Goal: Transaction & Acquisition: Purchase product/service

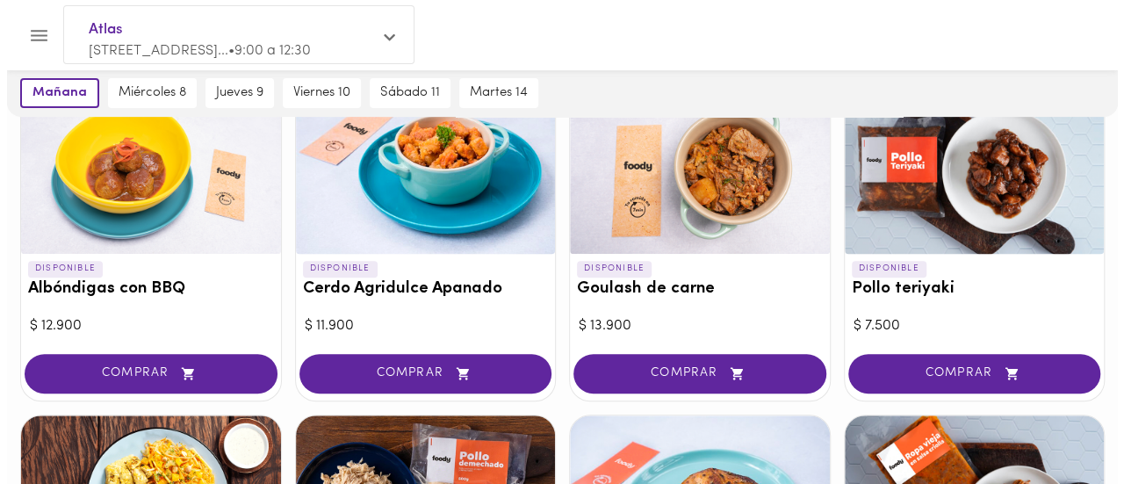
scroll to position [224, 0]
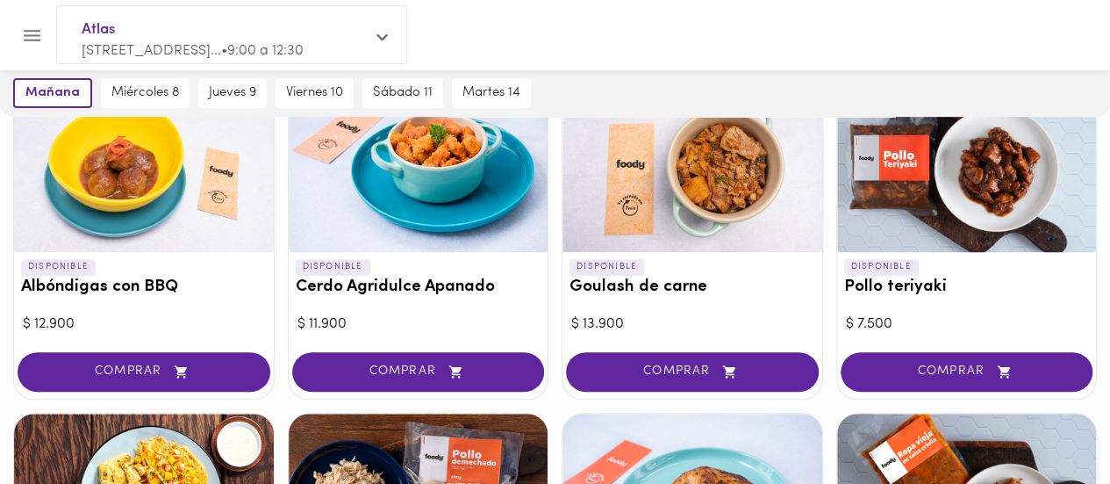
click at [720, 151] on div at bounding box center [693, 168] width 260 height 167
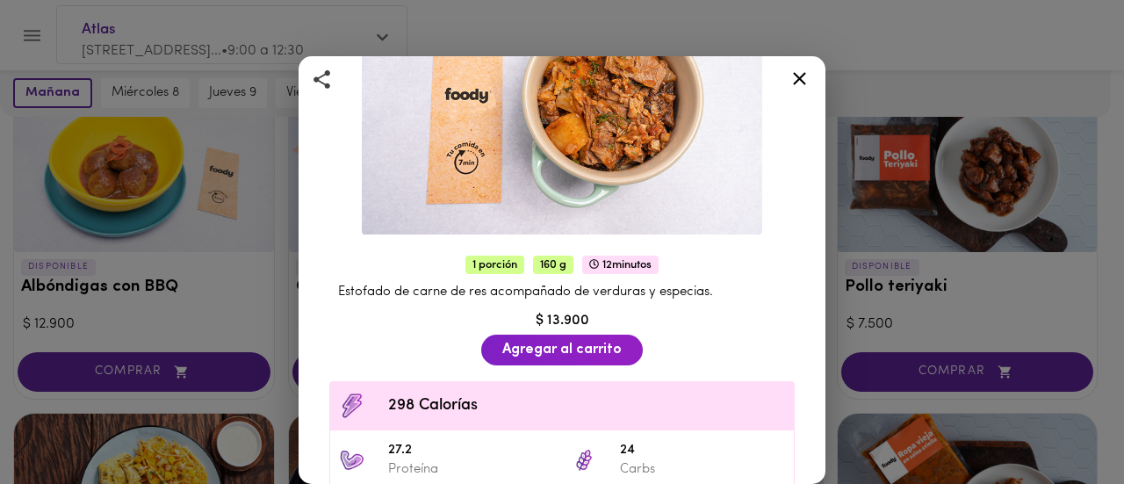
scroll to position [218, 0]
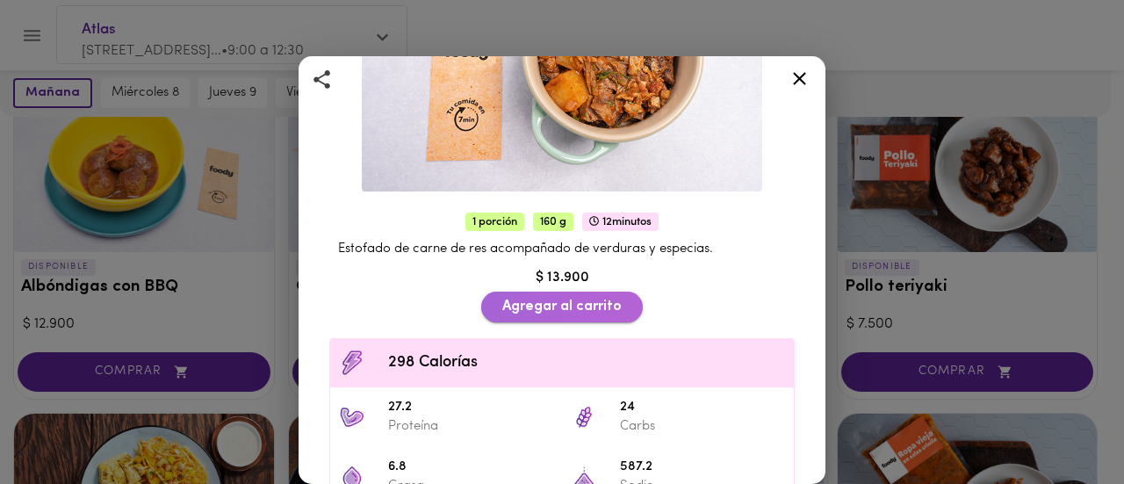
click at [561, 298] on span "Agregar al carrito" at bounding box center [561, 306] width 119 height 17
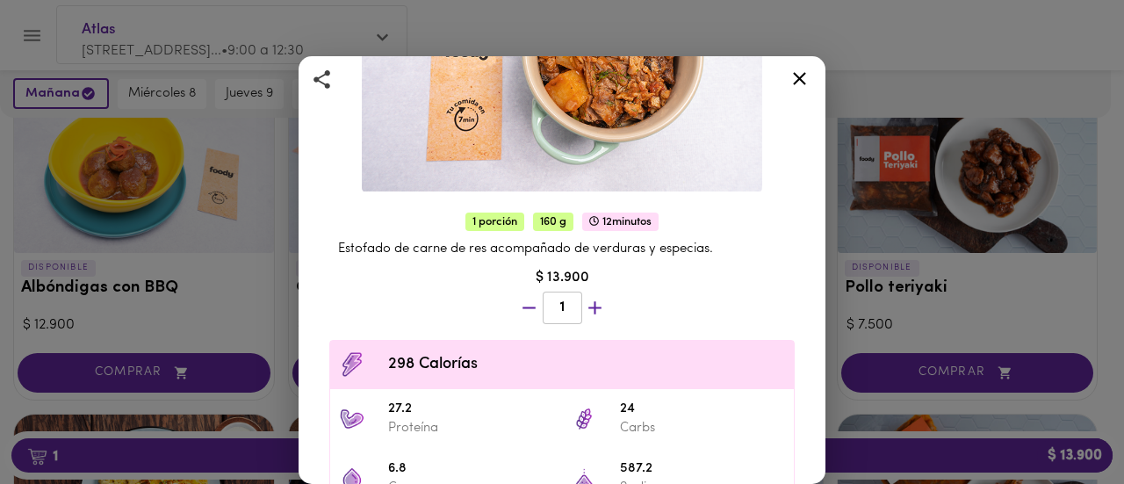
scroll to position [225, 0]
click at [796, 78] on icon at bounding box center [799, 79] width 22 height 22
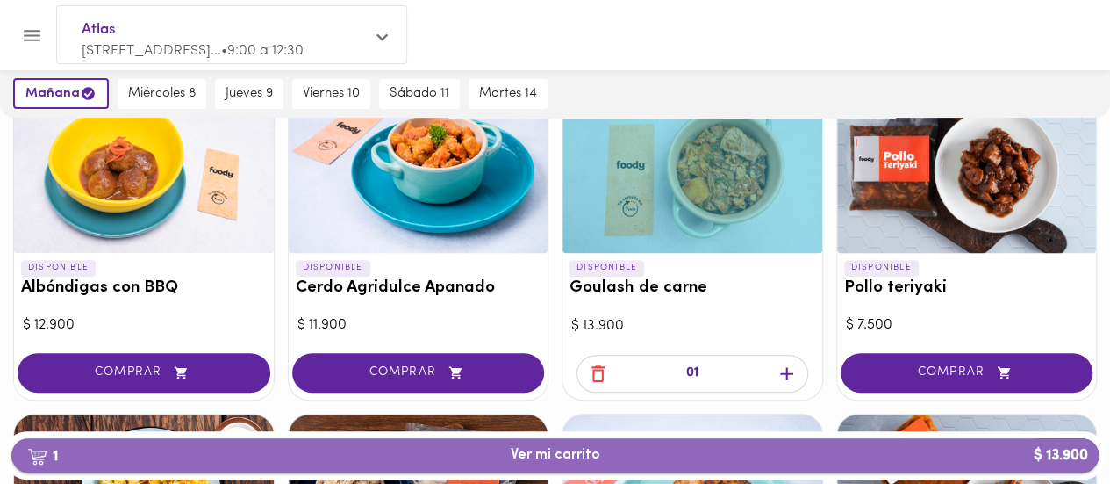
click at [820, 456] on span "1 Ver mi carrito $ 13.900" at bounding box center [554, 455] width 1059 height 17
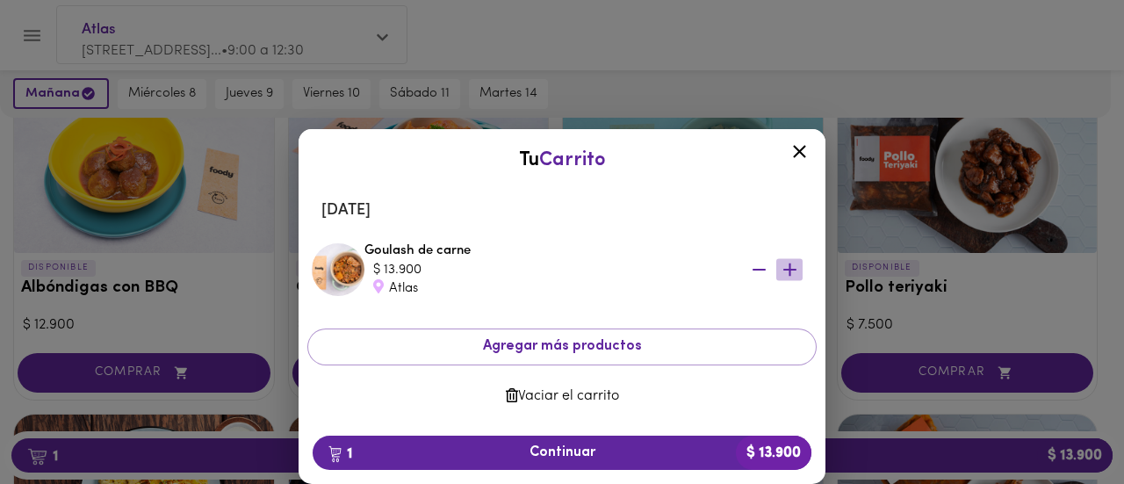
click at [788, 266] on icon "button" at bounding box center [789, 269] width 13 height 13
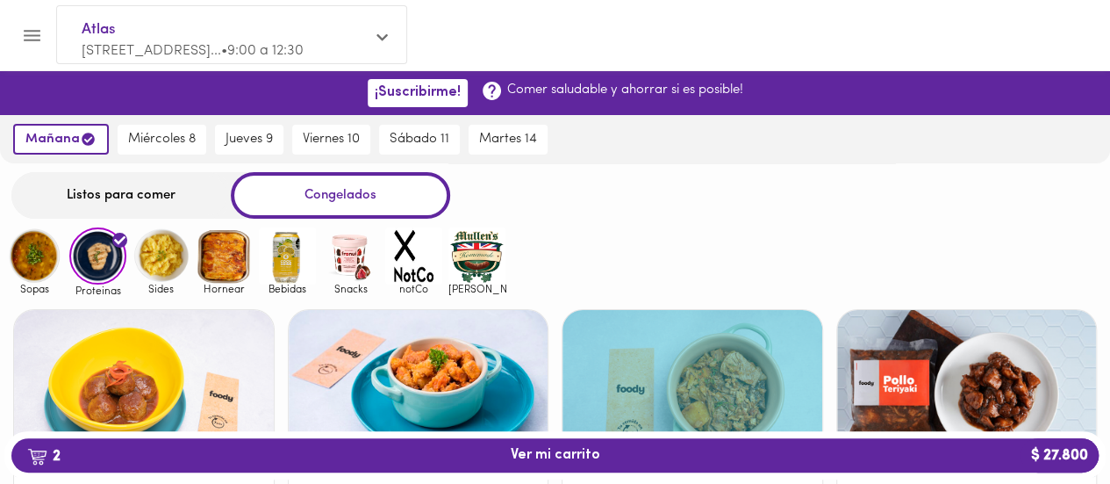
click at [154, 248] on img at bounding box center [161, 255] width 57 height 57
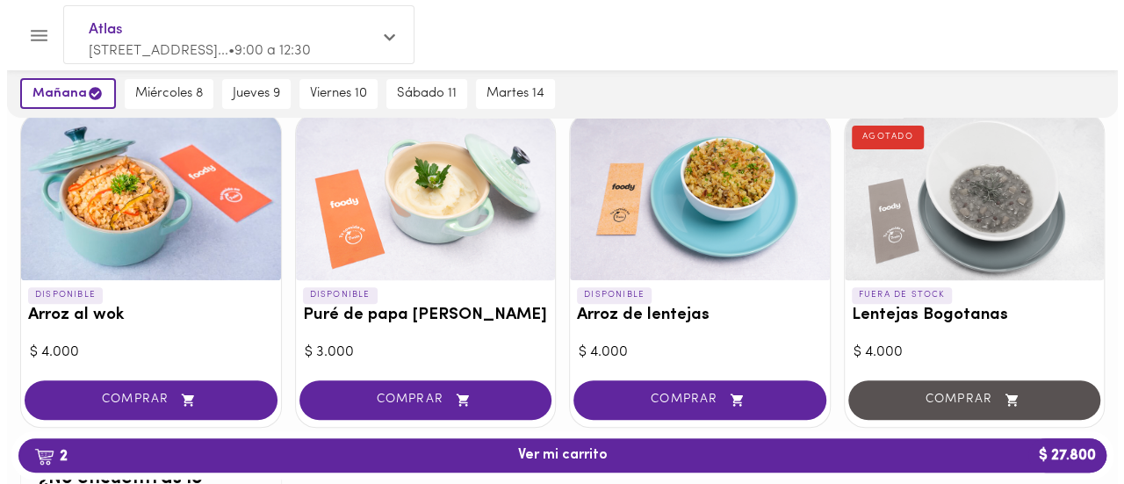
scroll to position [198, 0]
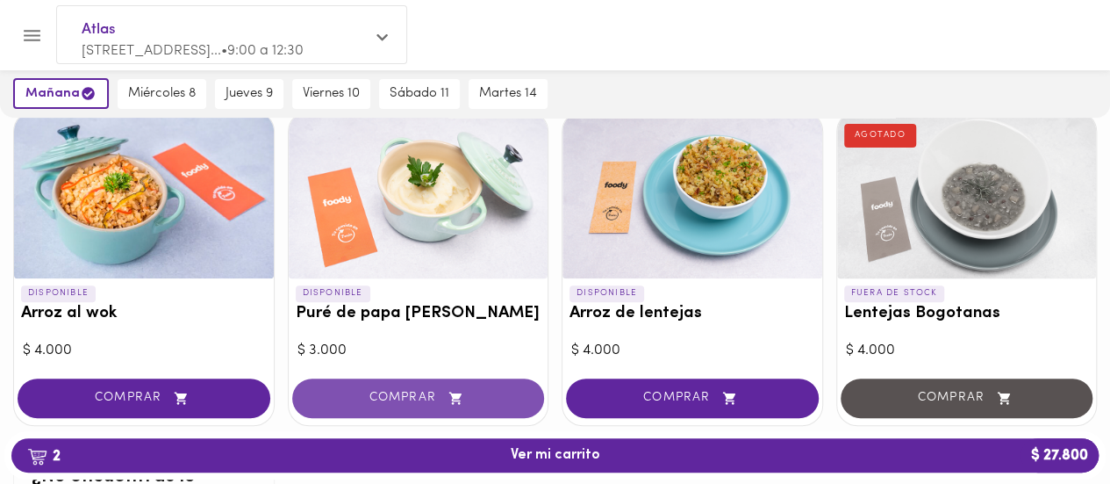
click at [376, 391] on span "COMPRAR" at bounding box center [418, 398] width 209 height 15
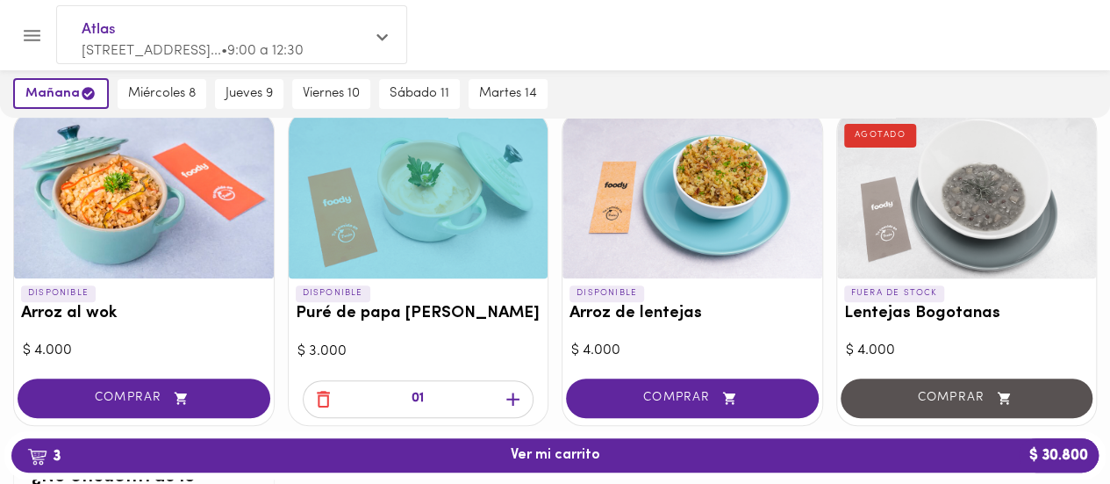
click at [513, 396] on icon "button" at bounding box center [512, 398] width 13 height 13
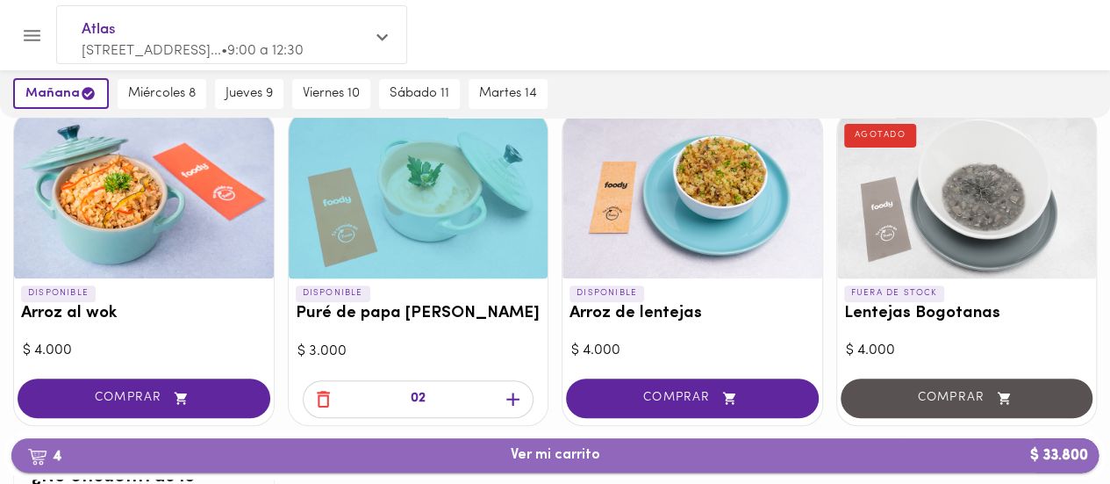
click at [537, 456] on span "4 Ver mi carrito $ 33.800" at bounding box center [556, 455] width 90 height 17
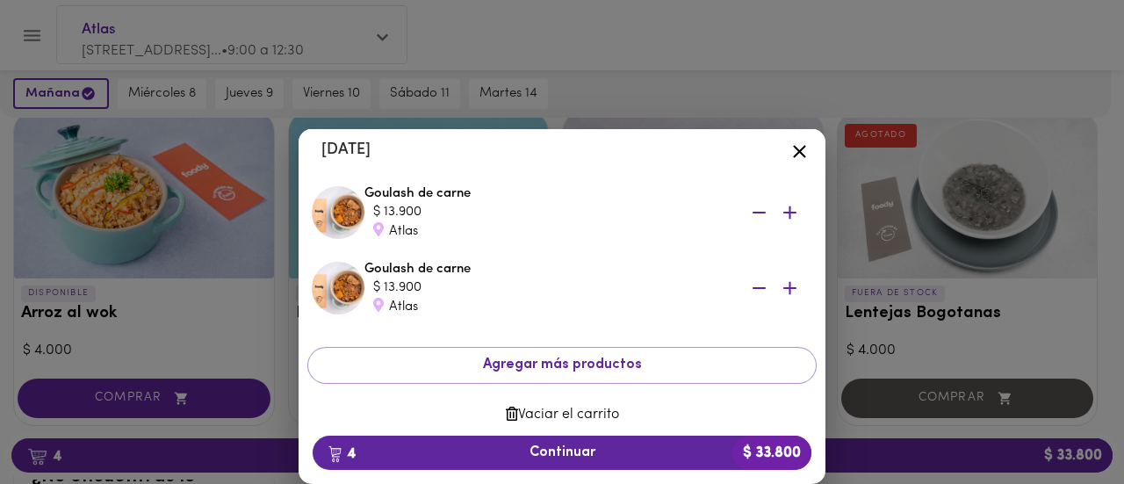
scroll to position [207, 0]
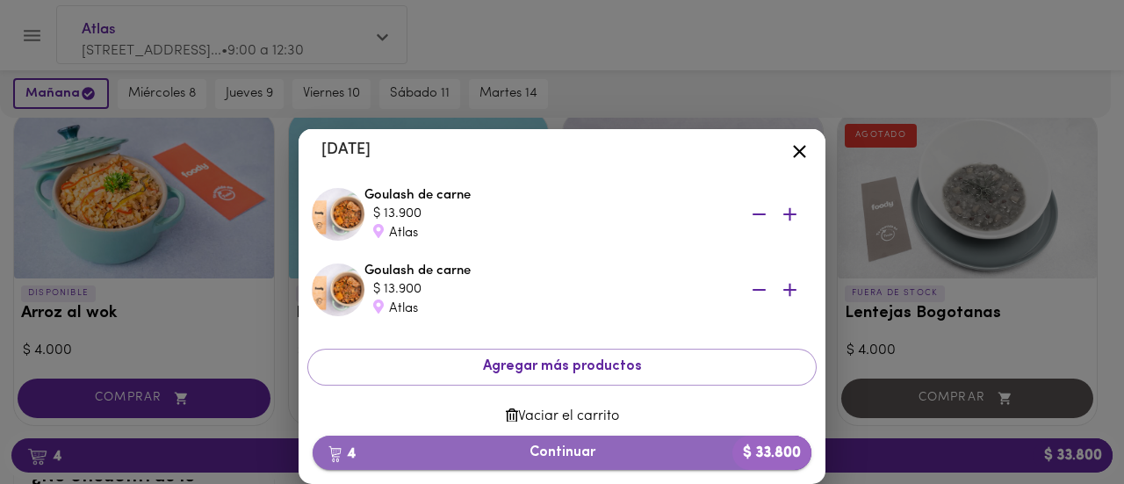
click at [586, 444] on span "4 Continuar $ 33.800" at bounding box center [562, 452] width 470 height 17
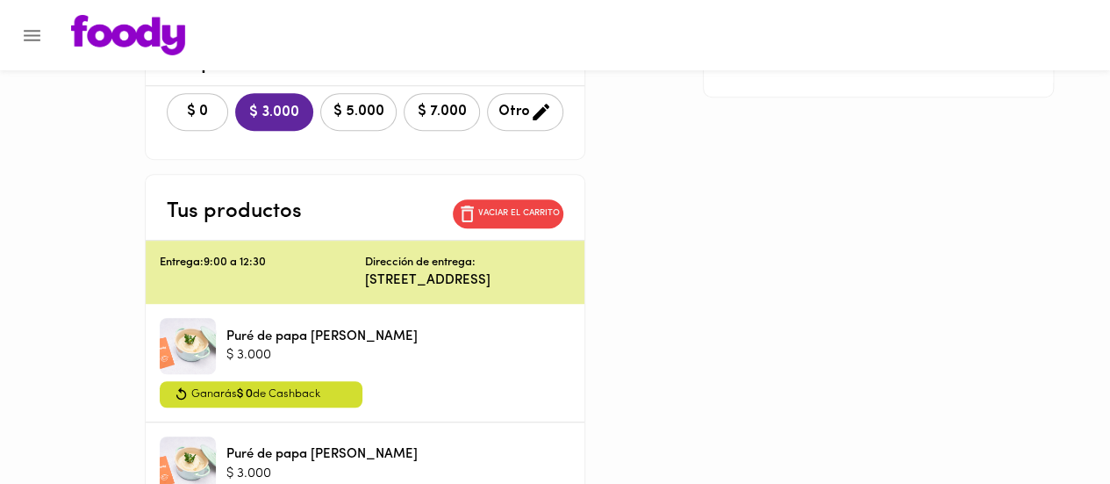
scroll to position [459, 0]
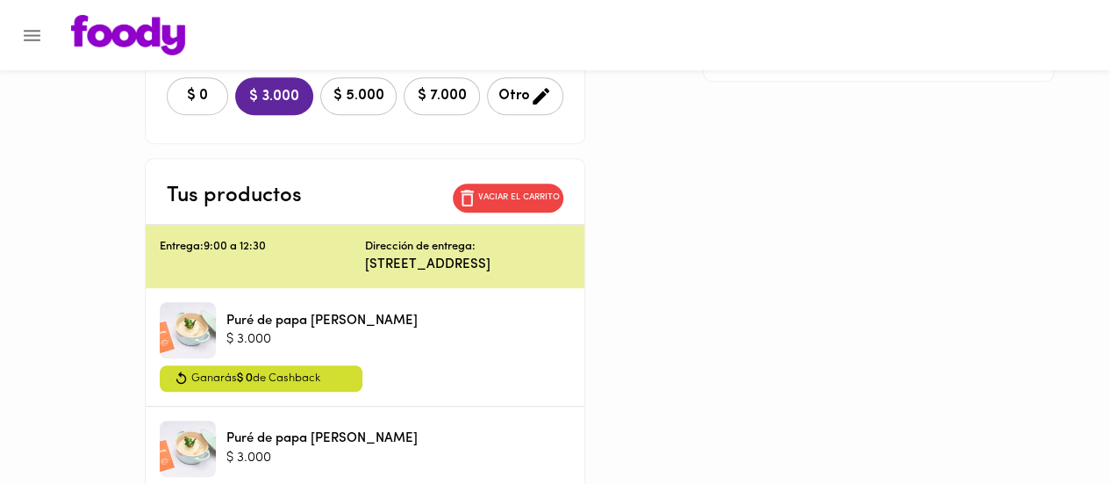
click at [178, 94] on span "$ 0" at bounding box center [197, 96] width 39 height 17
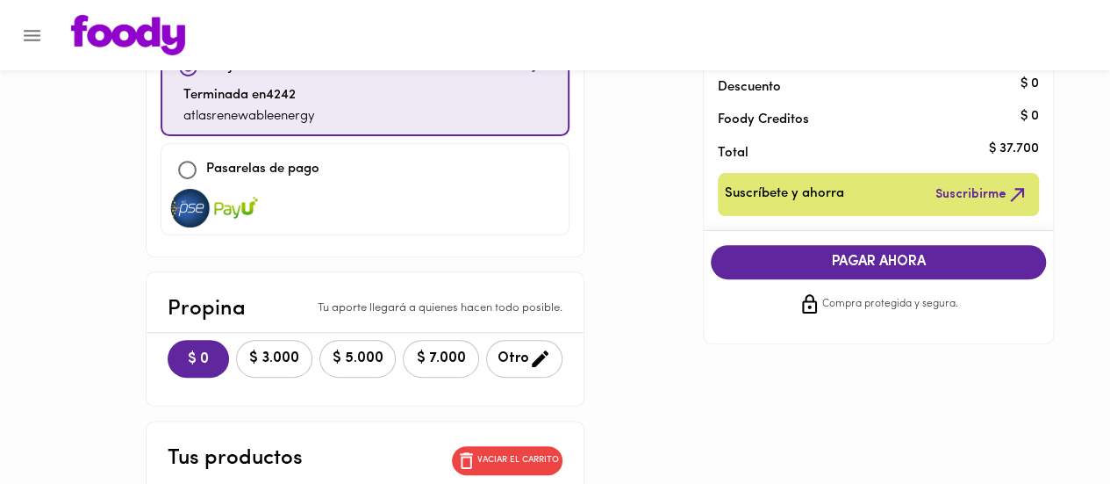
scroll to position [209, 0]
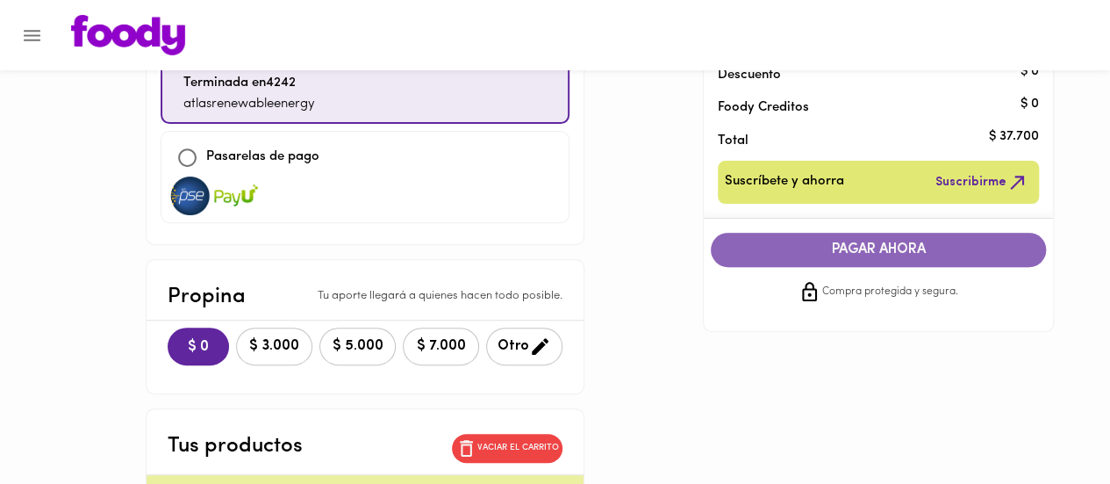
click at [880, 250] on span "PAGAR AHORA" at bounding box center [879, 249] width 300 height 17
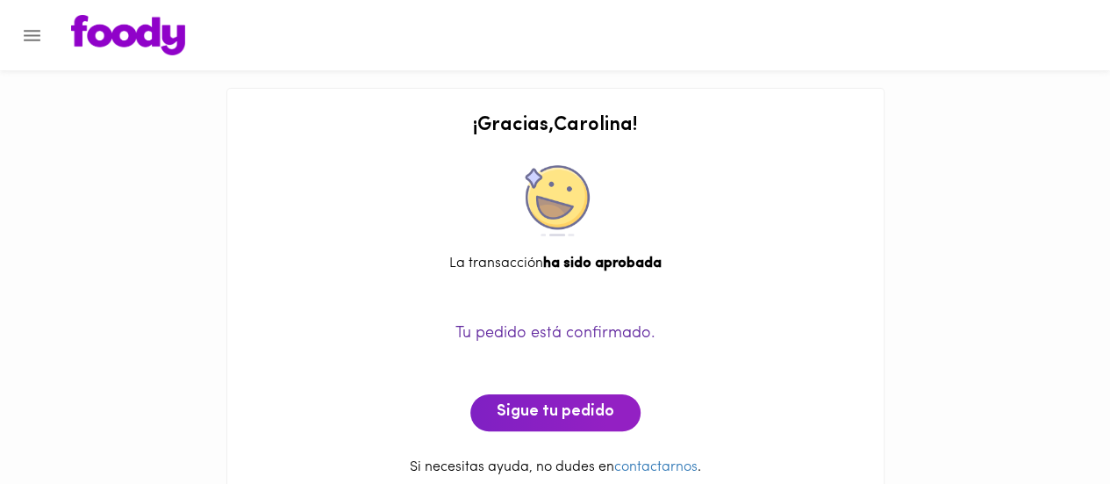
click at [38, 38] on icon "Menu" at bounding box center [32, 36] width 22 height 22
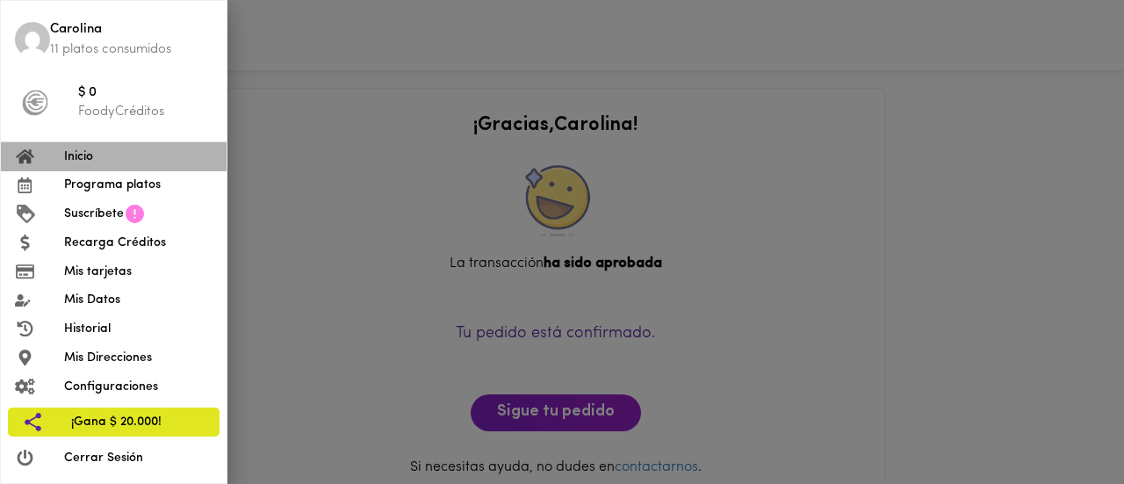
click at [77, 160] on span "Inicio" at bounding box center [138, 156] width 148 height 18
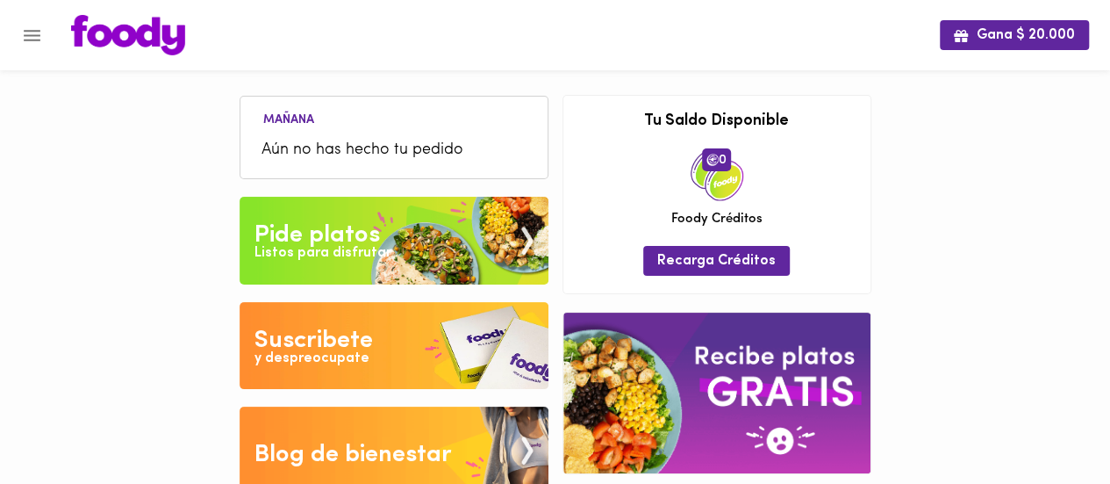
click at [363, 229] on div "Pide platos" at bounding box center [318, 235] width 126 height 35
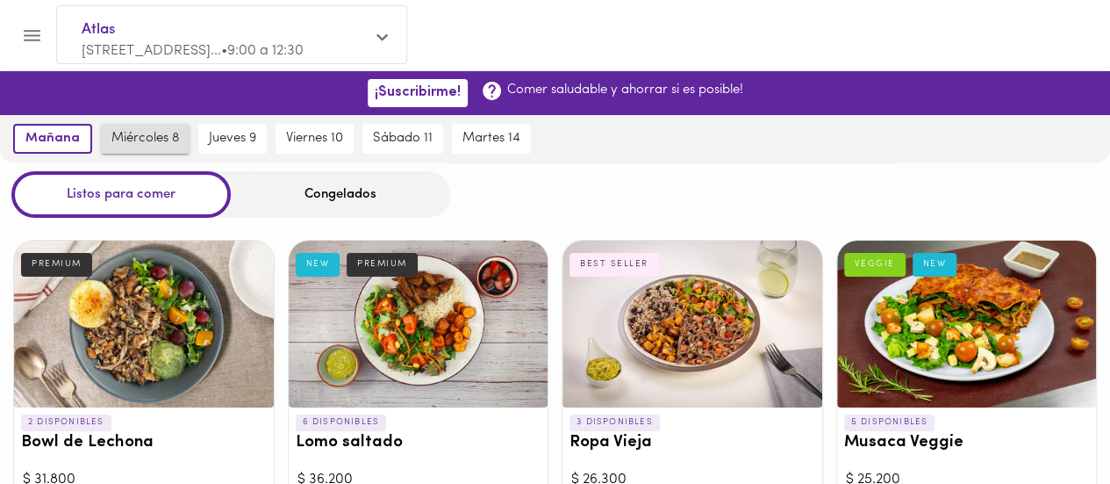
click at [149, 143] on span "miércoles 8" at bounding box center [145, 139] width 68 height 16
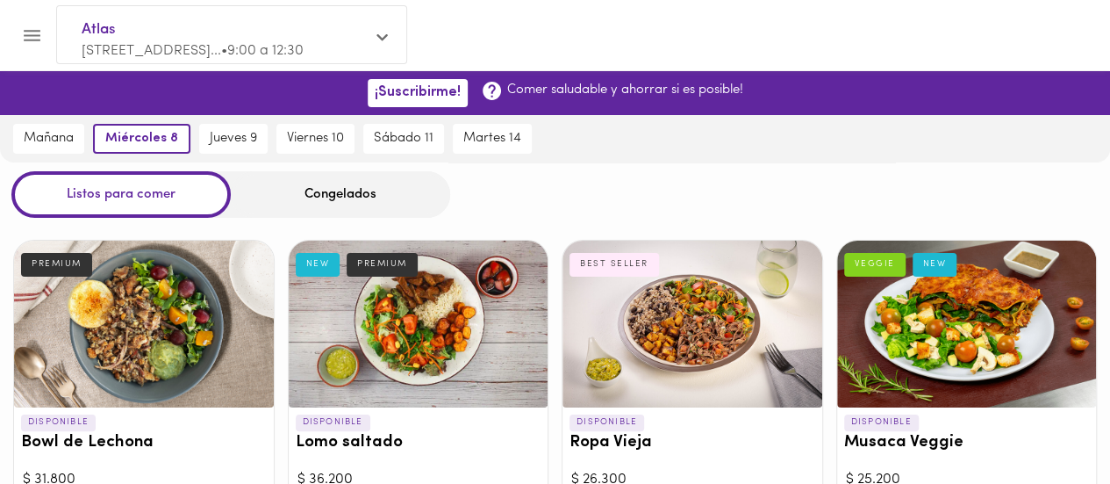
click at [321, 198] on div "Congelados" at bounding box center [340, 194] width 219 height 47
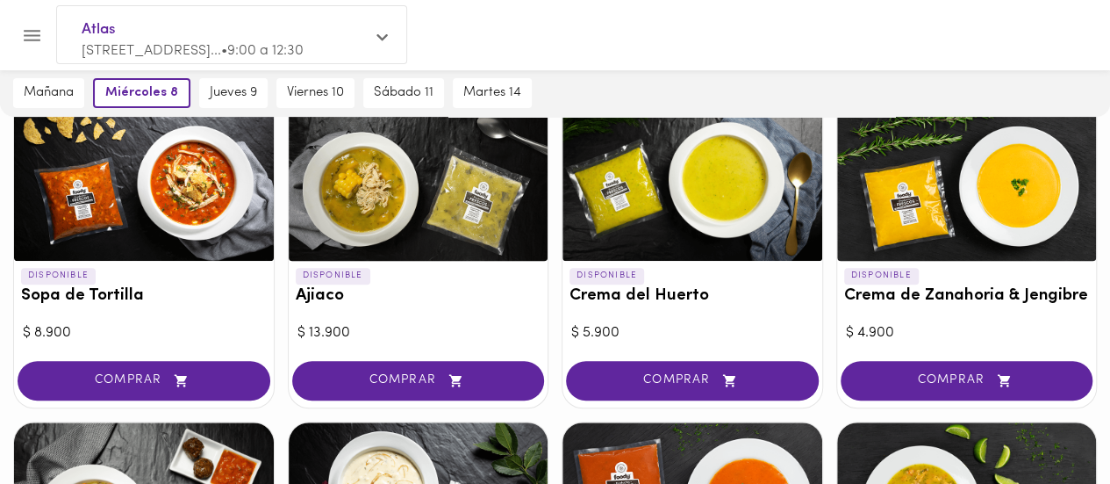
scroll to position [226, 0]
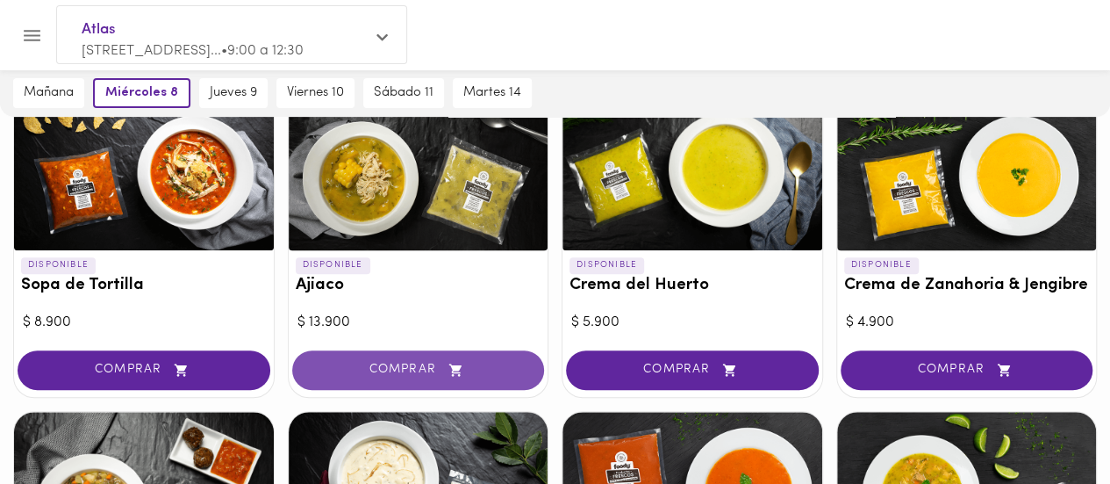
click at [406, 364] on span "COMPRAR" at bounding box center [418, 370] width 209 height 15
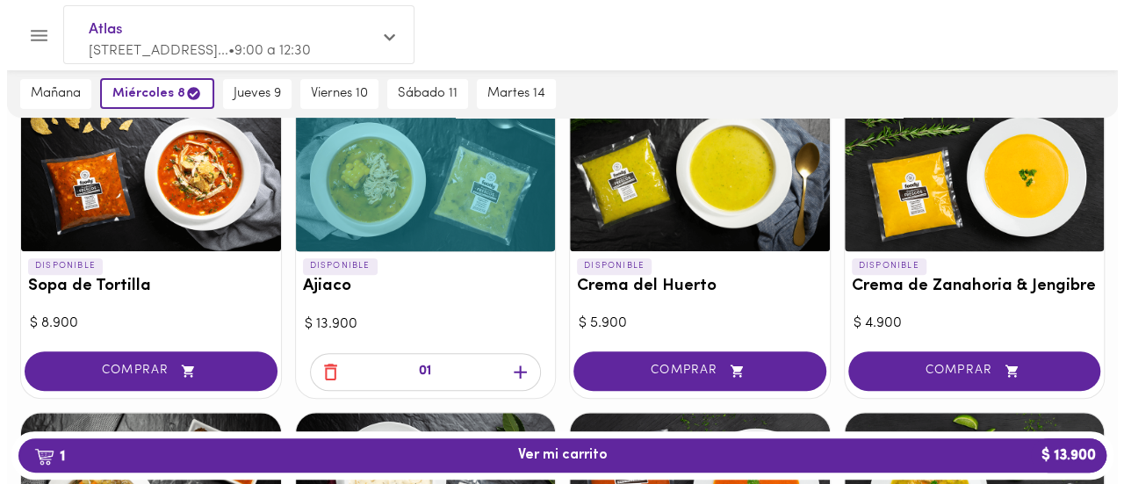
scroll to position [226, 0]
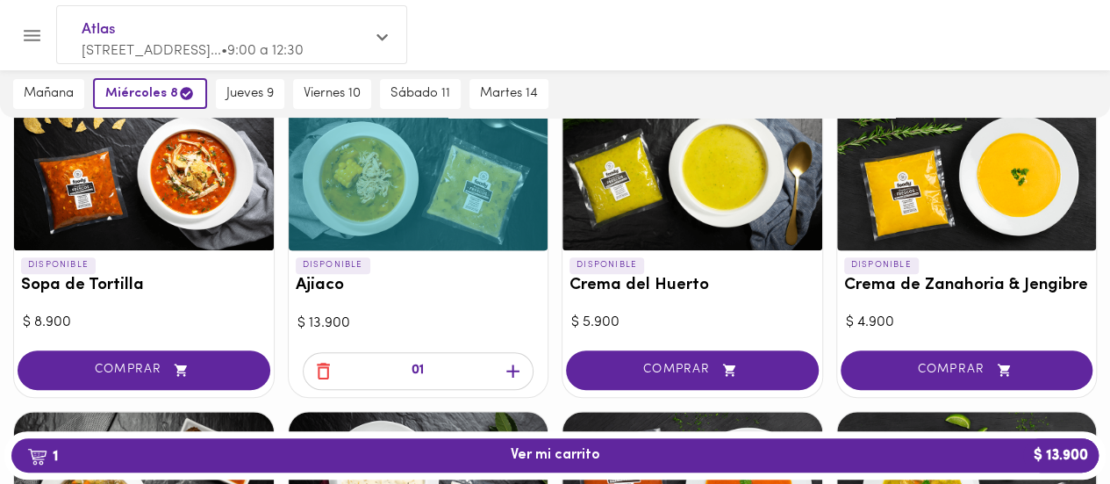
click at [513, 368] on icon "button" at bounding box center [512, 370] width 13 height 13
click at [549, 454] on span "2 Ver mi carrito $ 27.800" at bounding box center [556, 455] width 90 height 17
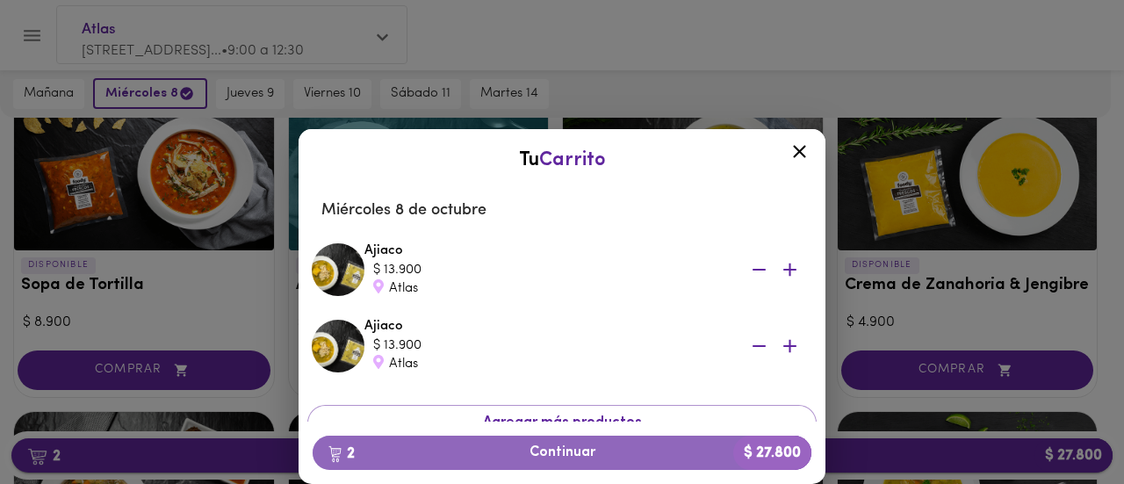
click at [549, 454] on span "2 Continuar $ 27.800" at bounding box center [562, 452] width 470 height 17
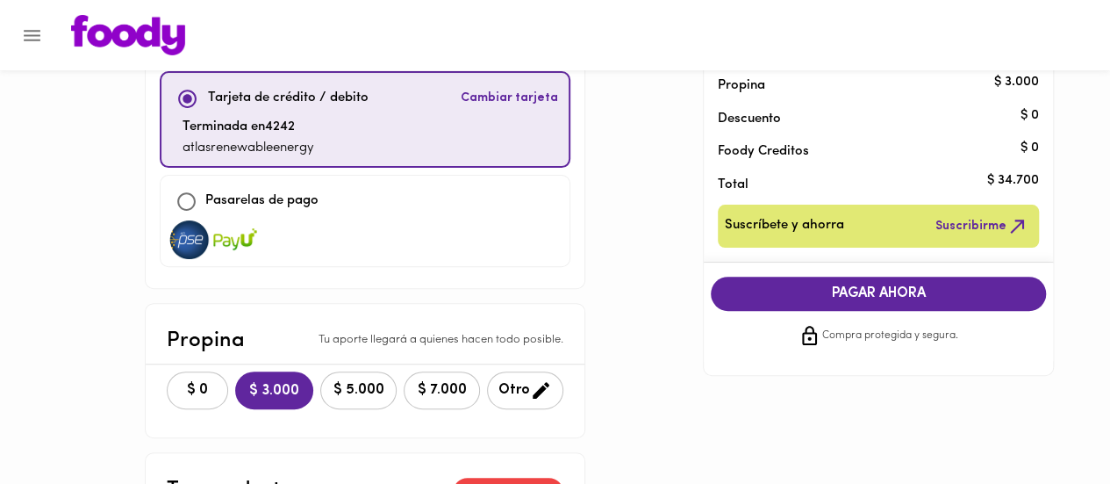
scroll to position [210, 0]
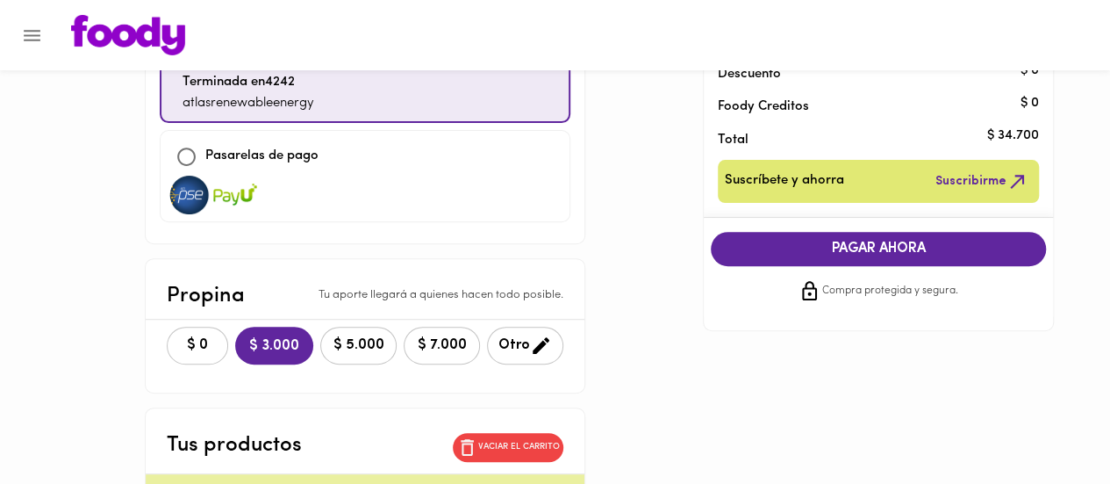
click at [178, 337] on span "$ 0" at bounding box center [197, 345] width 39 height 17
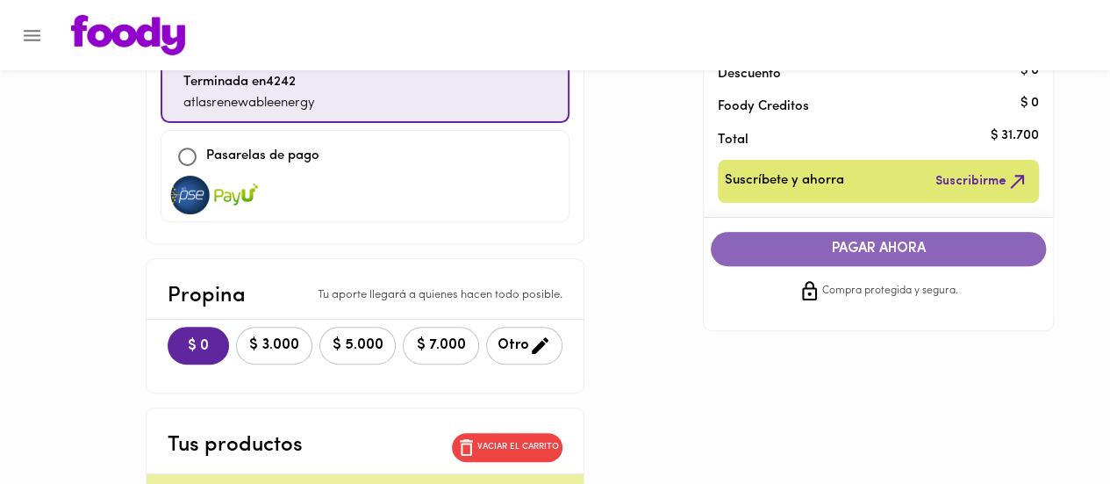
click at [880, 248] on span "PAGAR AHORA" at bounding box center [879, 249] width 300 height 17
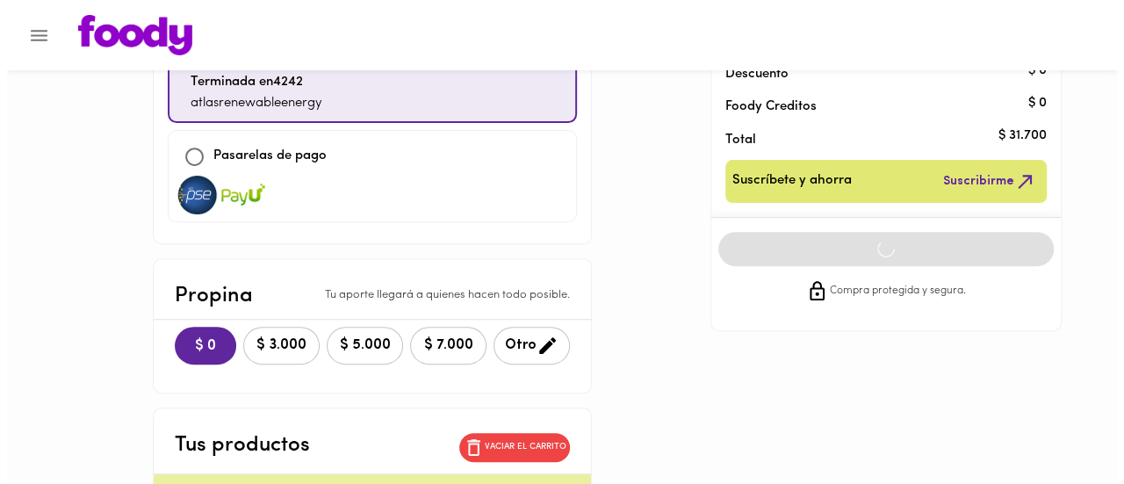
scroll to position [33, 0]
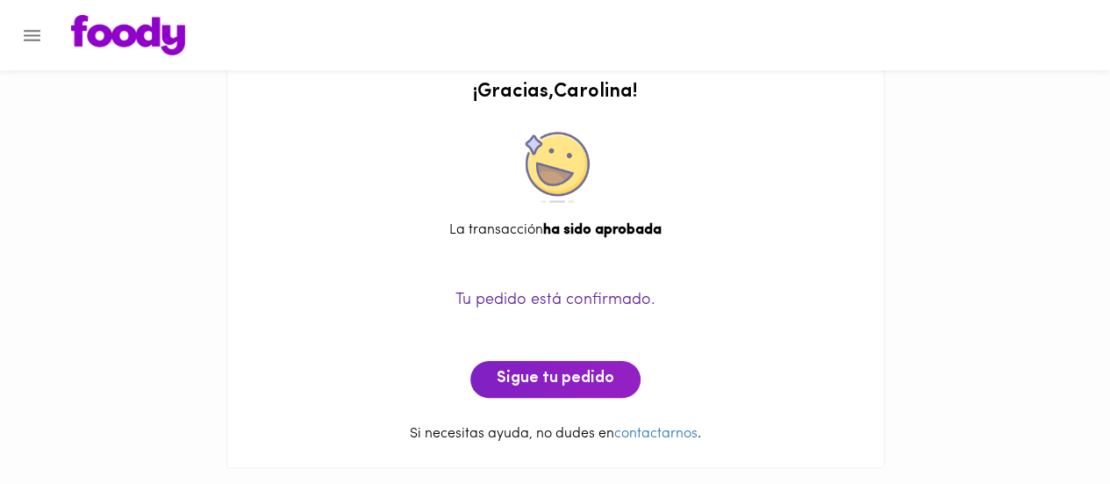
click at [36, 45] on icon "Menu" at bounding box center [32, 36] width 22 height 22
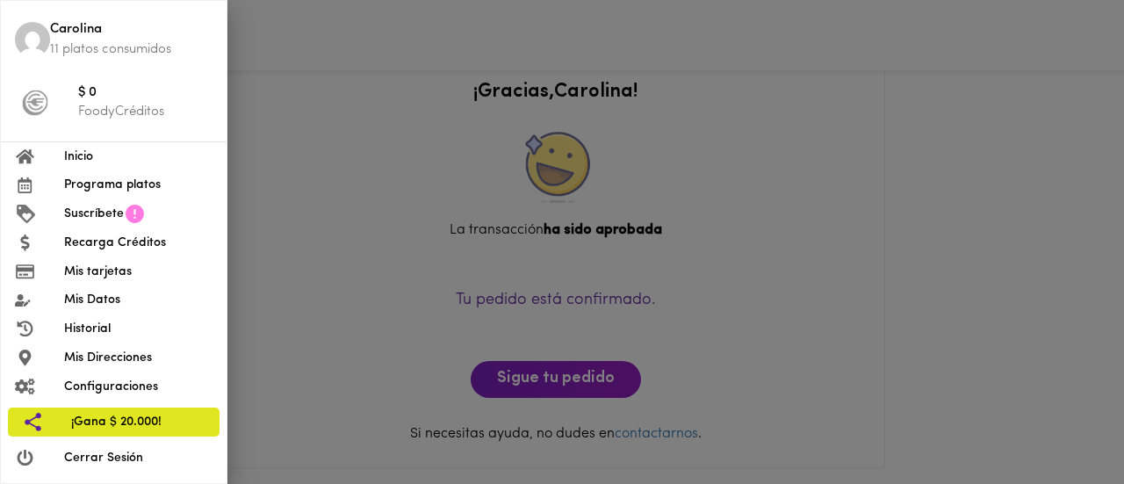
click at [77, 157] on span "Inicio" at bounding box center [138, 156] width 148 height 18
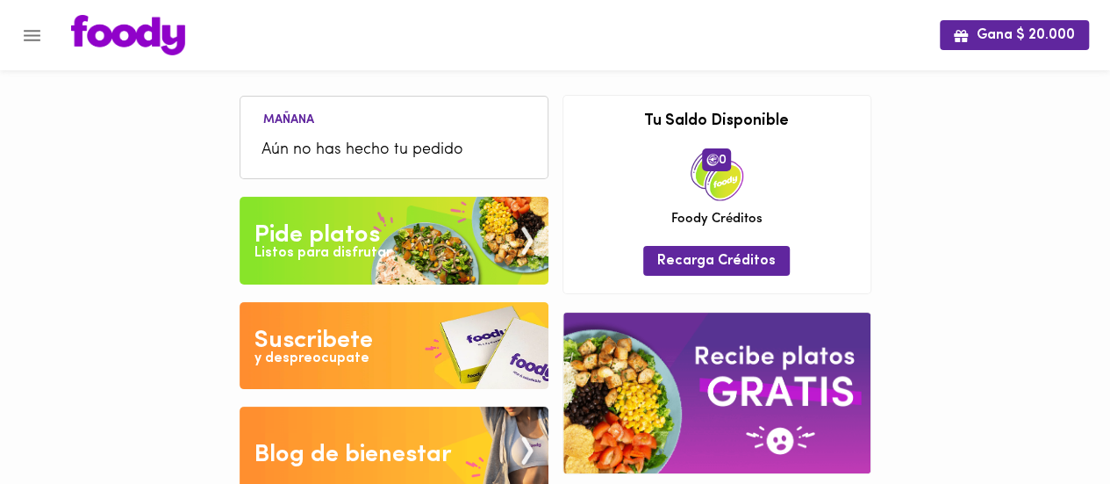
click at [324, 234] on div "[DATE] Aún no has hecho tu pedido Tu pago contraentrega por $- está pendiente ,…" at bounding box center [394, 285] width 323 height 434
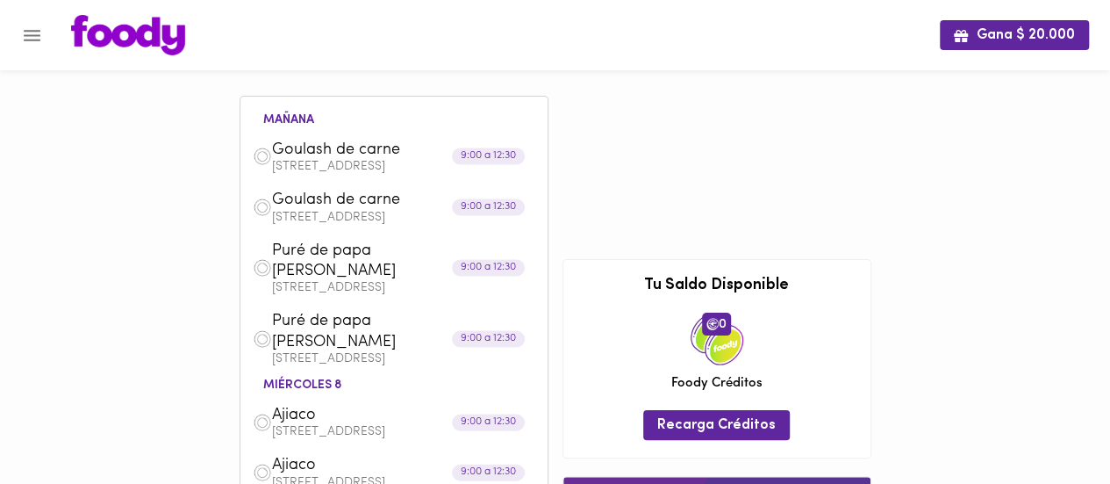
click at [32, 29] on icon "Menu" at bounding box center [32, 36] width 22 height 22
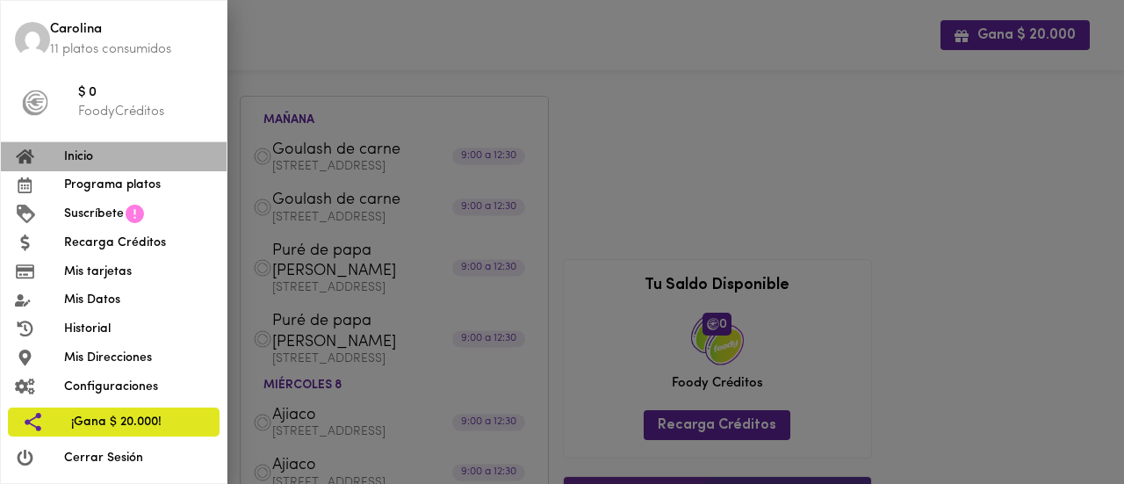
click at [71, 156] on span "Inicio" at bounding box center [138, 156] width 148 height 18
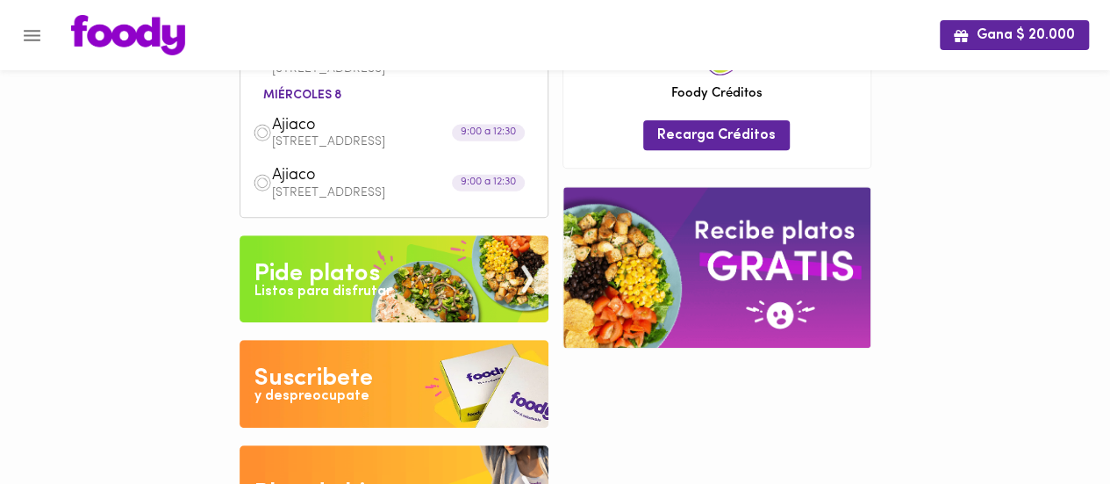
scroll to position [286, 0]
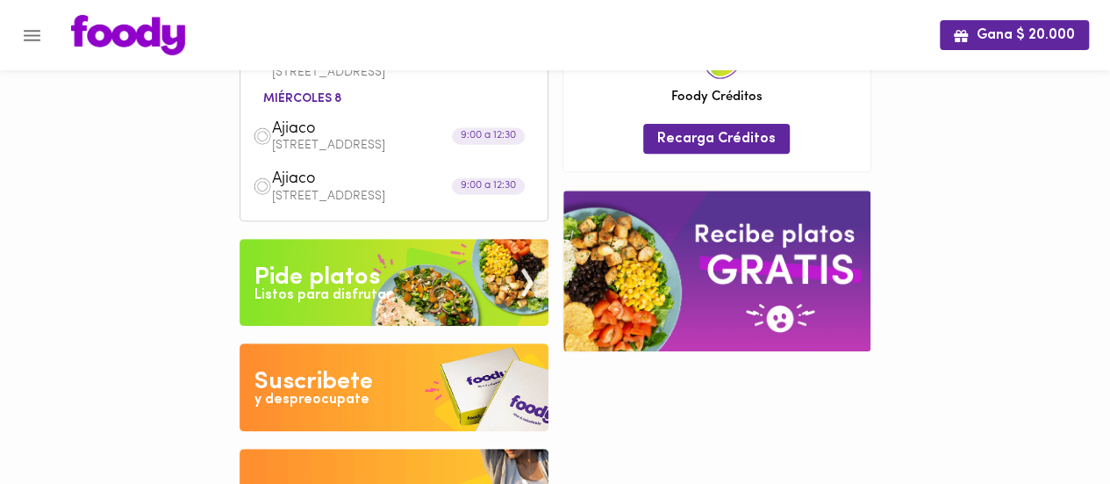
click at [435, 239] on img at bounding box center [394, 283] width 309 height 88
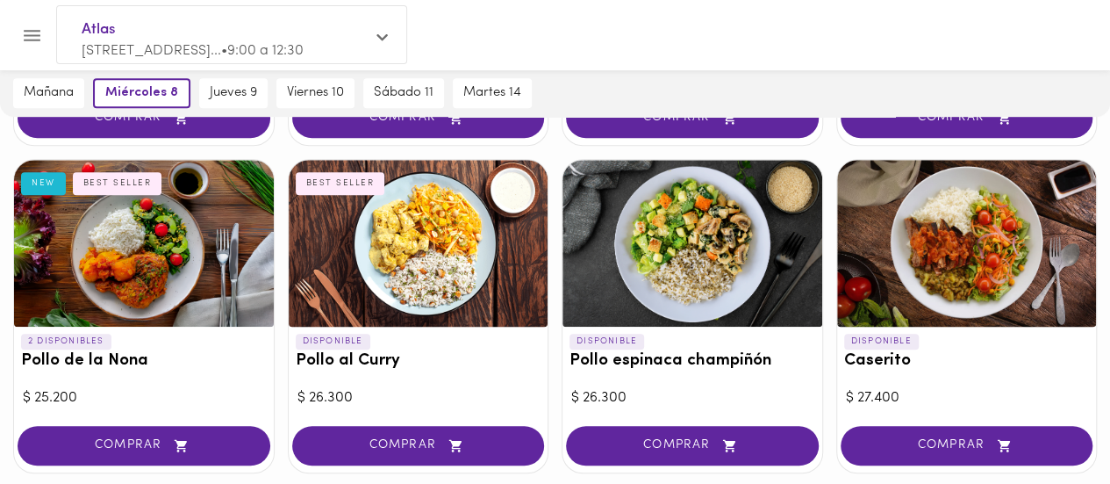
scroll to position [248, 0]
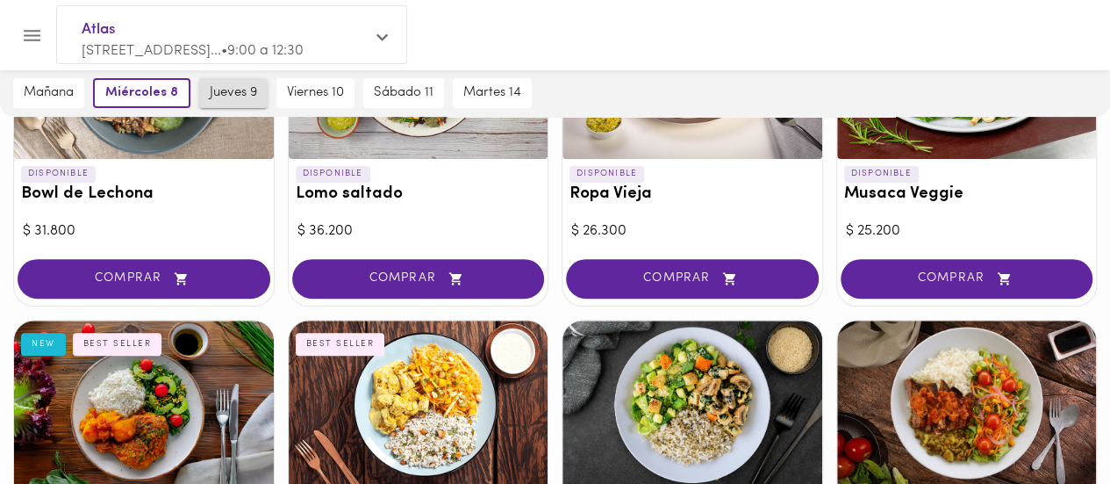
click at [220, 95] on span "jueves 9" at bounding box center [233, 93] width 47 height 16
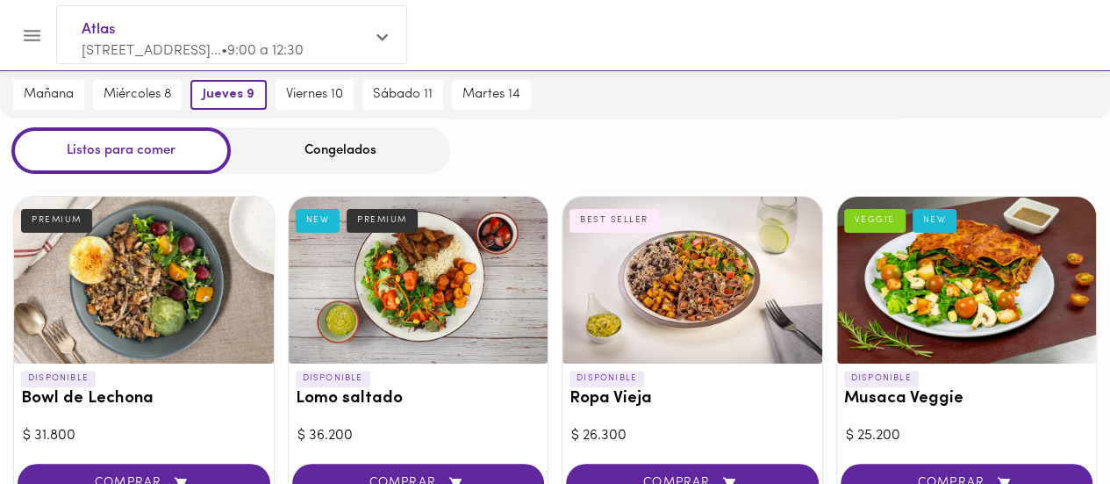
scroll to position [42, 0]
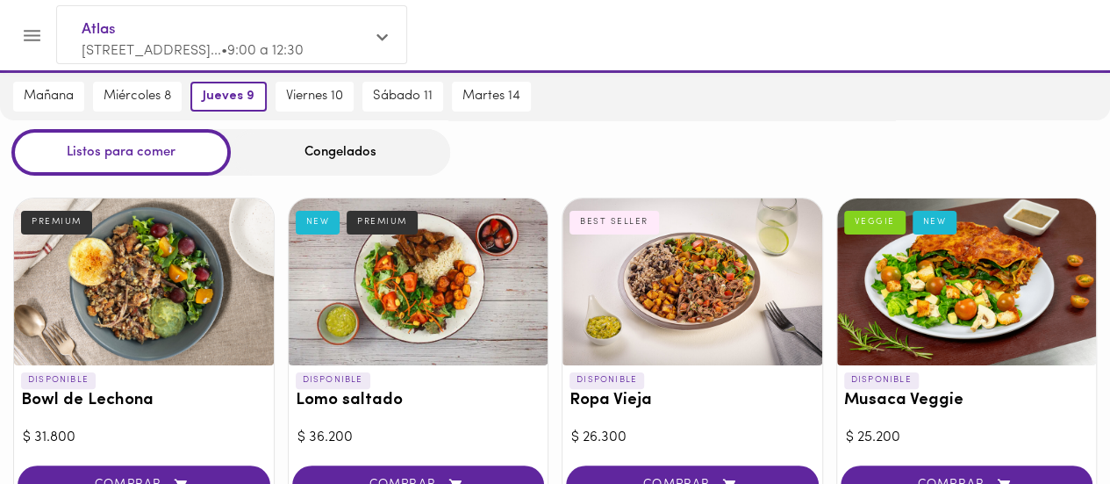
click at [321, 155] on div "Congelados" at bounding box center [340, 152] width 219 height 47
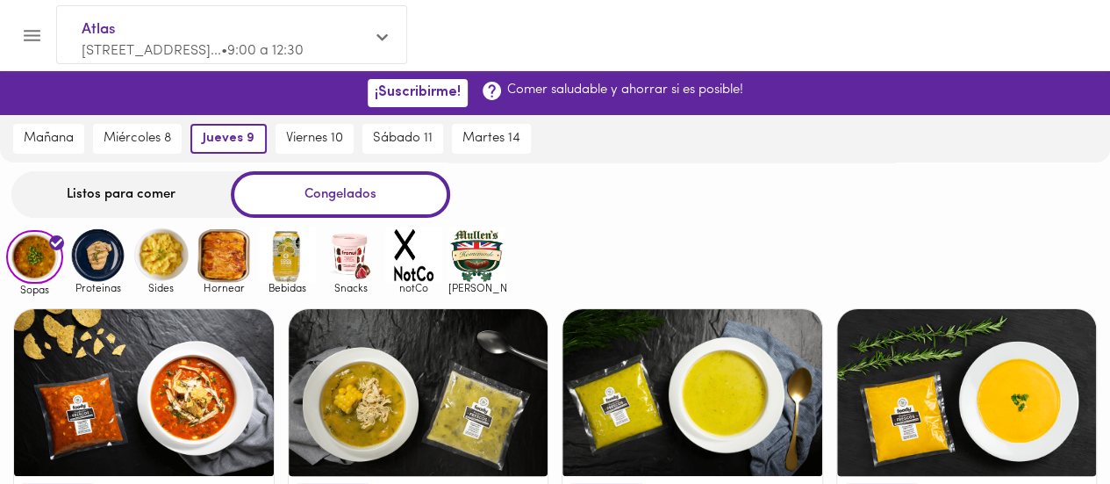
click at [156, 194] on div "Listos para comer" at bounding box center [120, 194] width 219 height 47
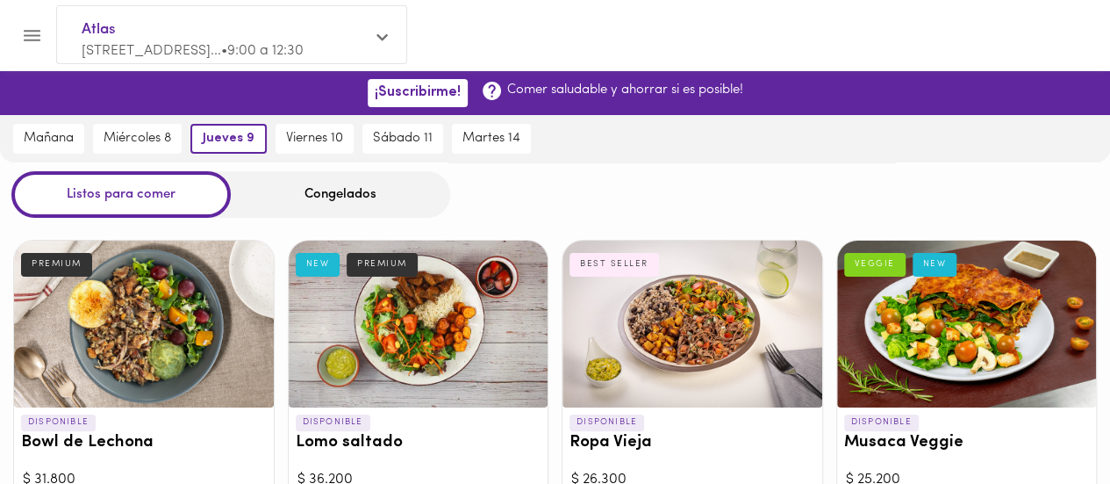
click at [333, 185] on div "Congelados" at bounding box center [340, 194] width 219 height 47
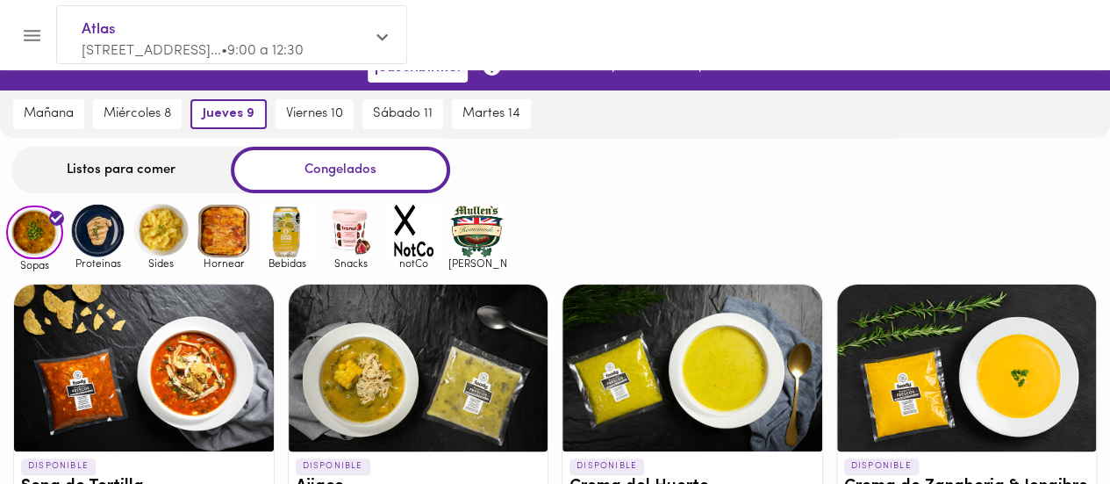
scroll to position [27, 0]
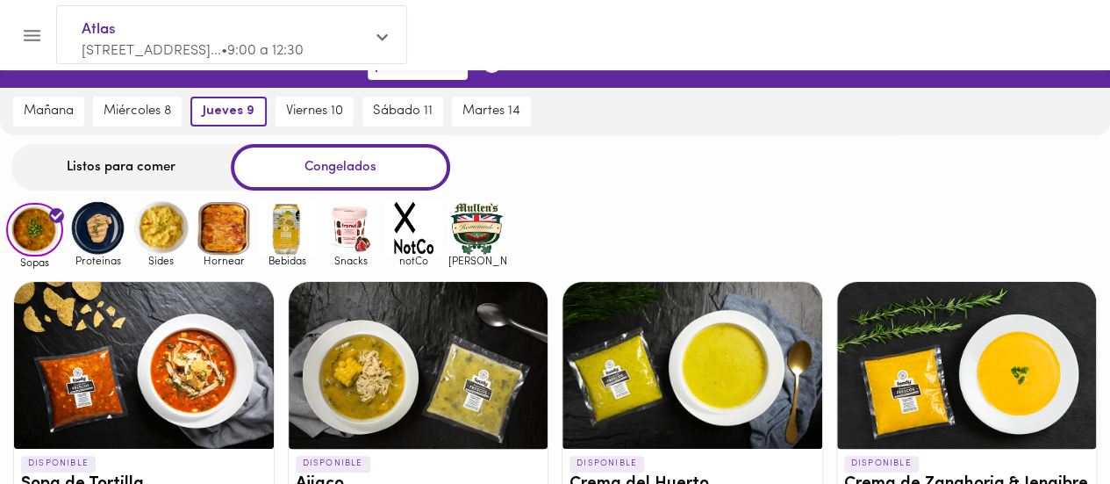
click at [211, 243] on img at bounding box center [224, 227] width 57 height 57
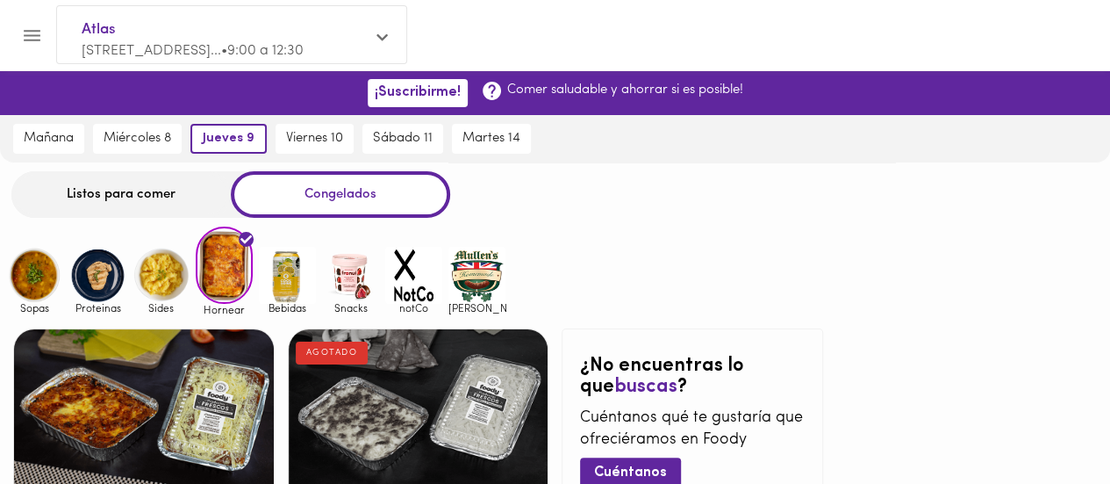
click at [102, 261] on img at bounding box center [97, 275] width 57 height 57
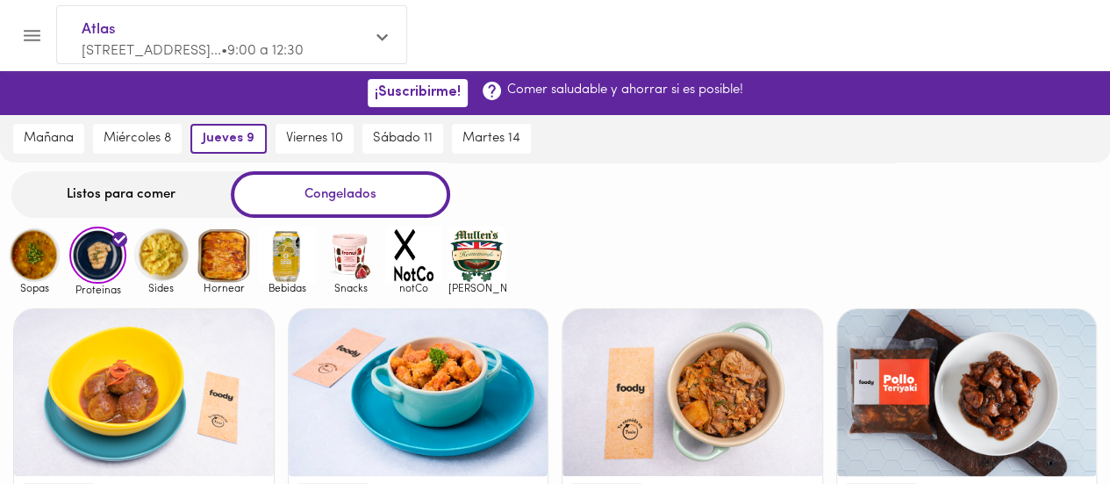
click at [41, 252] on img at bounding box center [34, 254] width 57 height 57
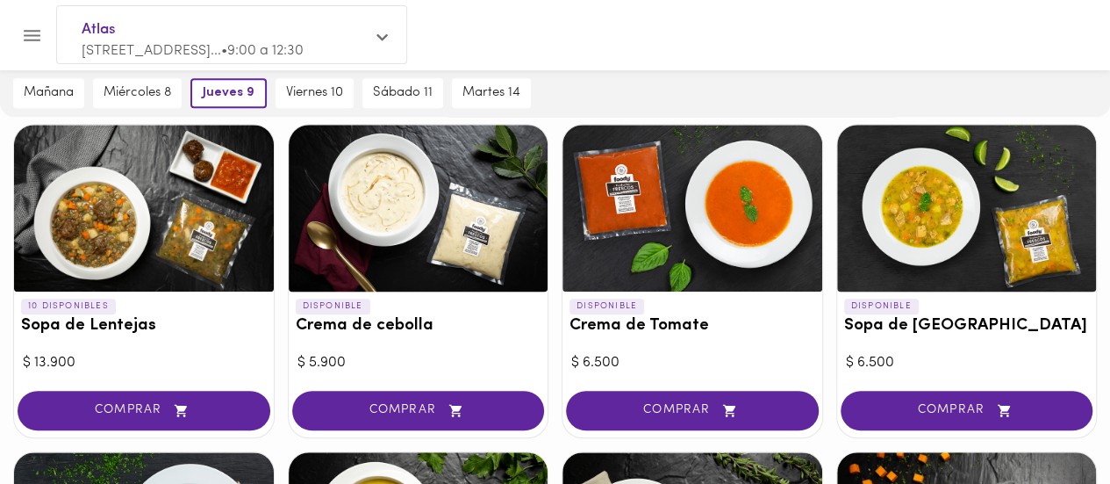
scroll to position [550, 0]
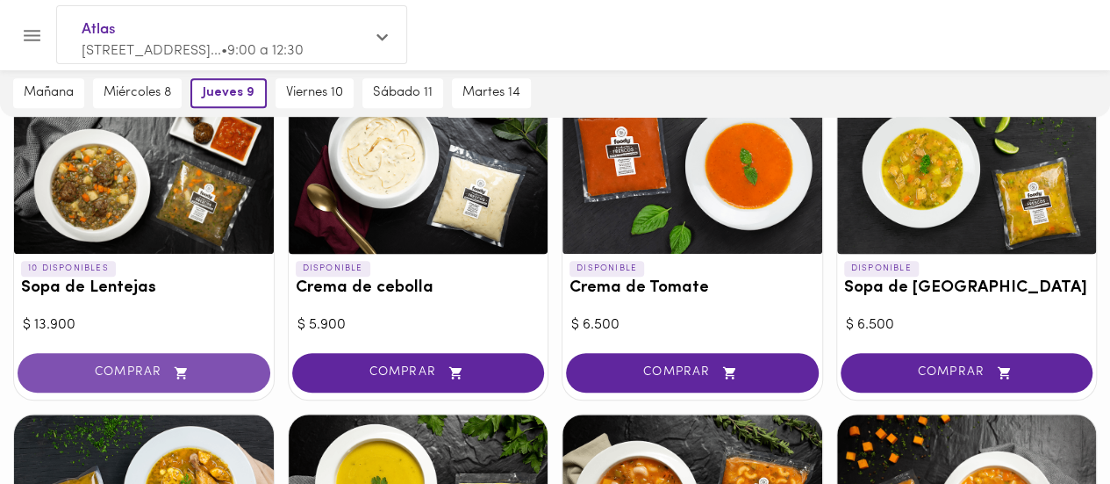
click at [130, 371] on span "COMPRAR" at bounding box center [144, 372] width 209 height 15
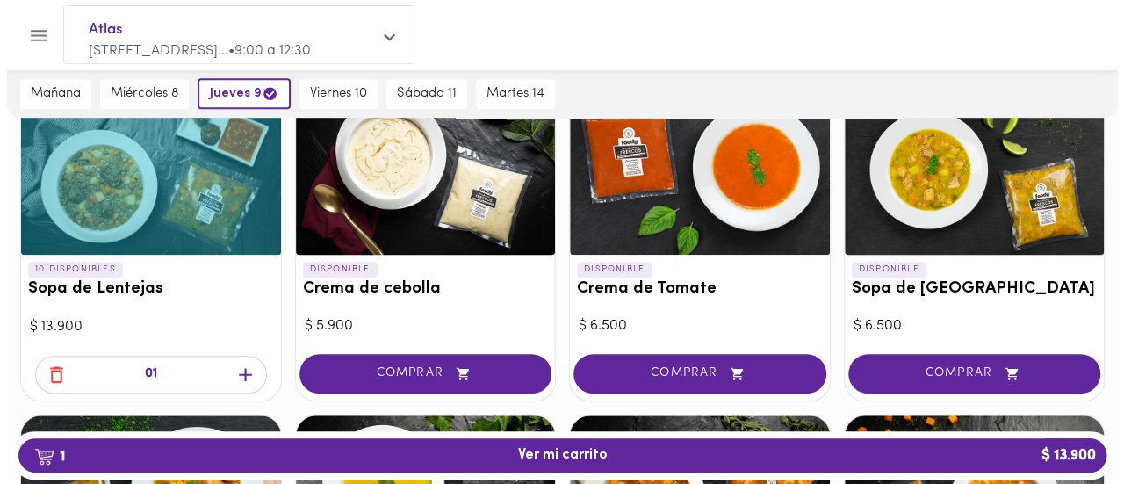
scroll to position [551, 0]
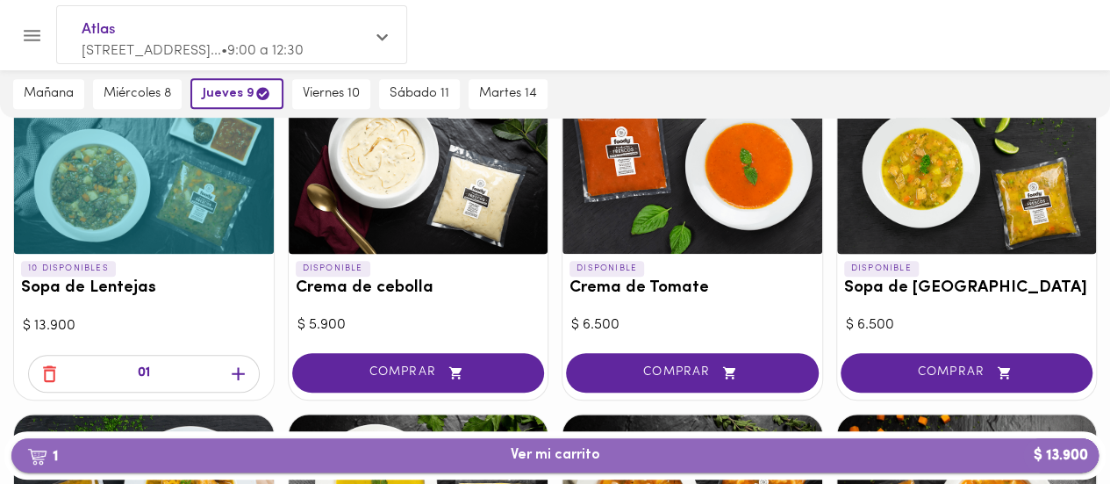
click at [764, 447] on span "1 Ver mi carrito $ 13.900" at bounding box center [554, 455] width 1059 height 17
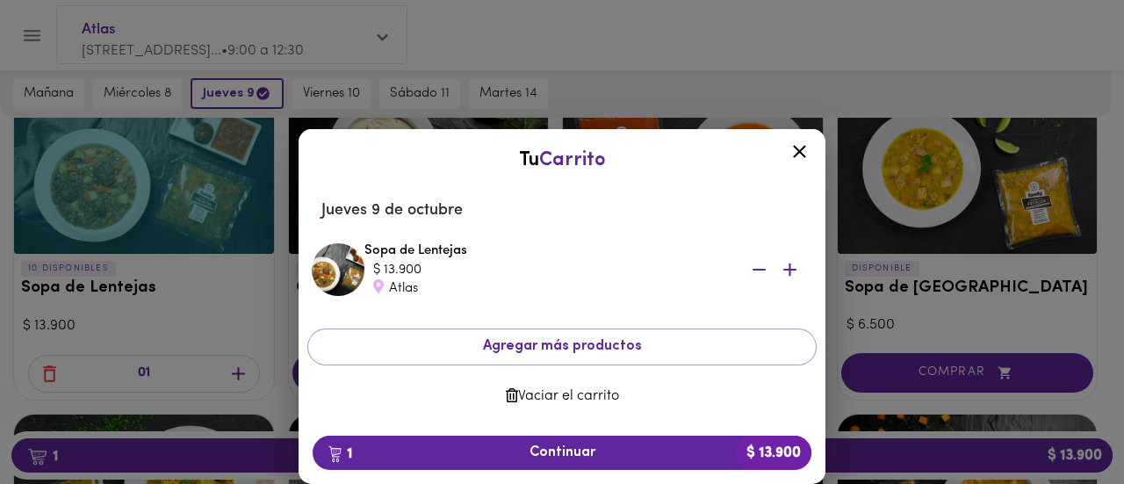
click at [786, 272] on icon "button" at bounding box center [790, 270] width 22 height 22
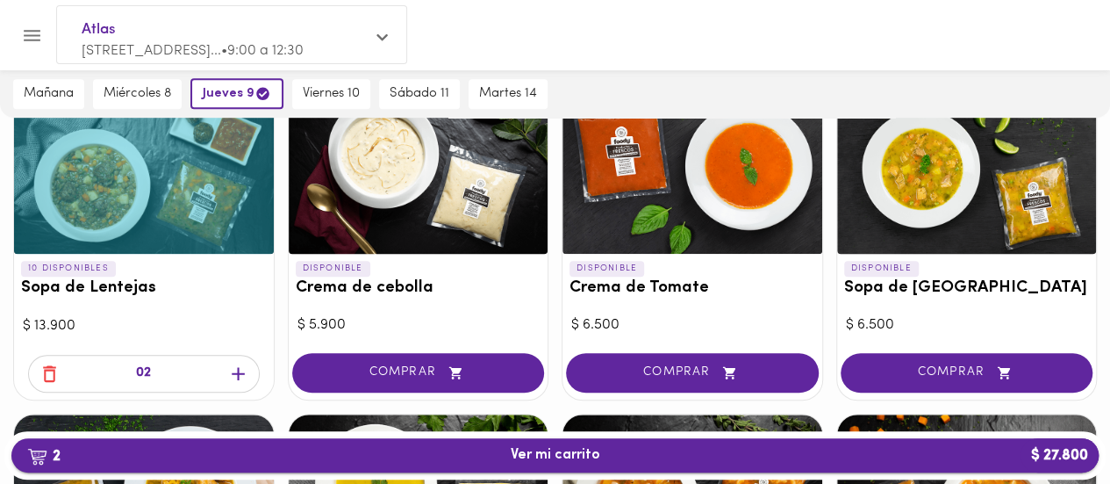
click at [602, 460] on span "2 Ver mi carrito $ 27.800" at bounding box center [554, 455] width 1059 height 17
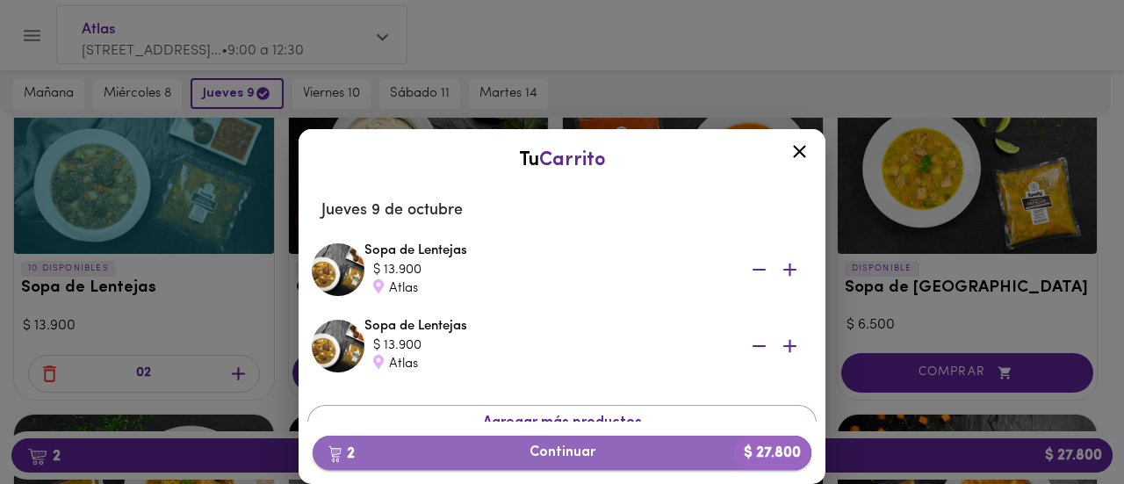
click at [611, 449] on span "2 Continuar $ 27.800" at bounding box center [562, 452] width 470 height 17
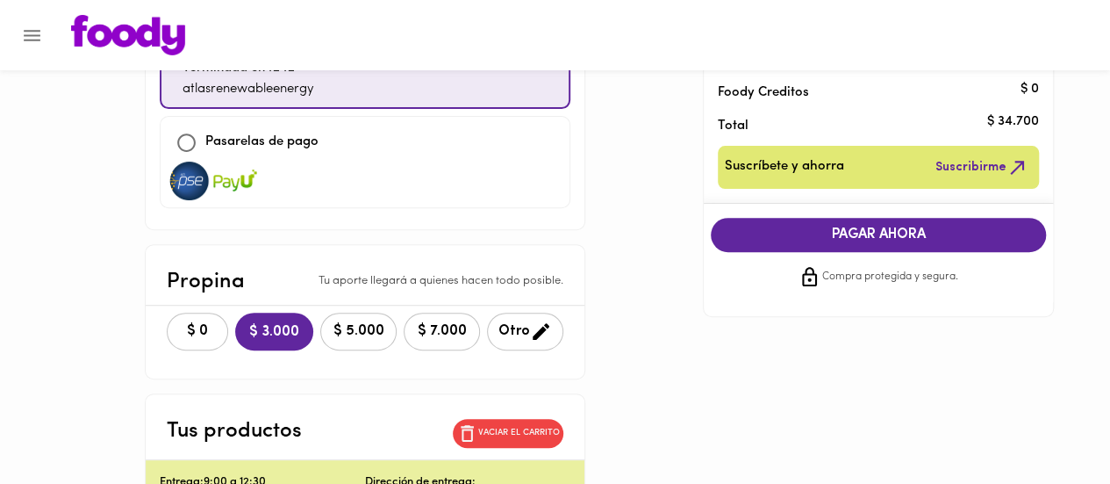
scroll to position [277, 0]
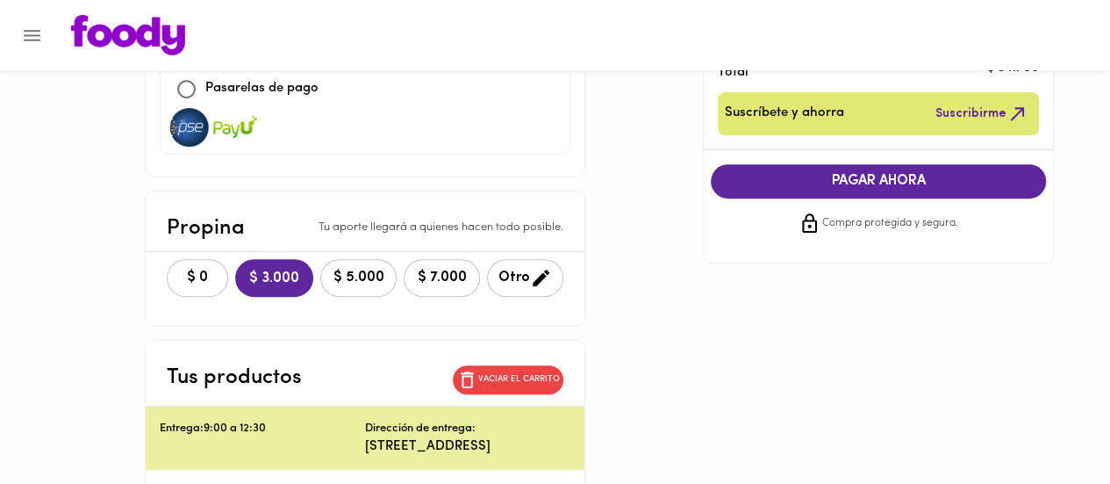
click at [178, 269] on span "$ 0" at bounding box center [197, 277] width 39 height 17
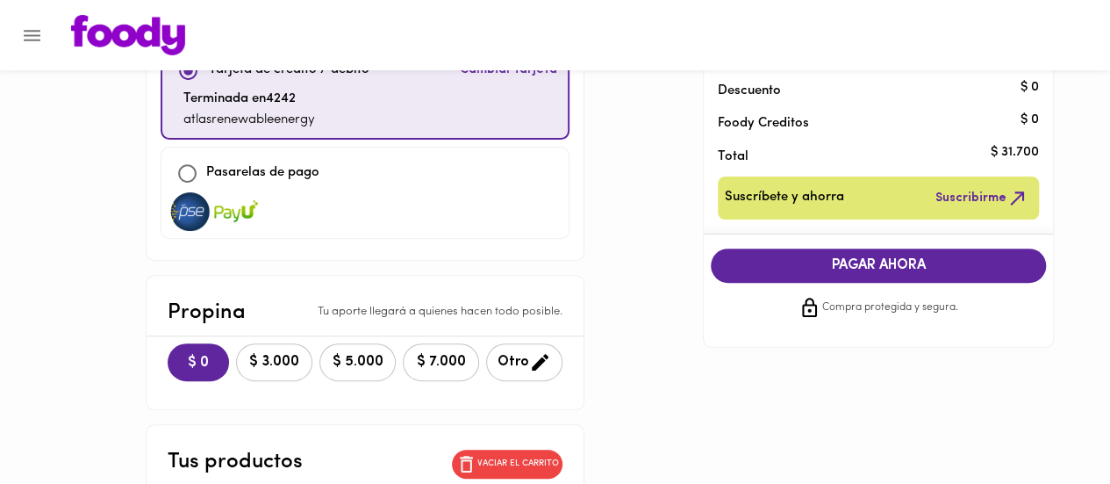
scroll to position [197, 0]
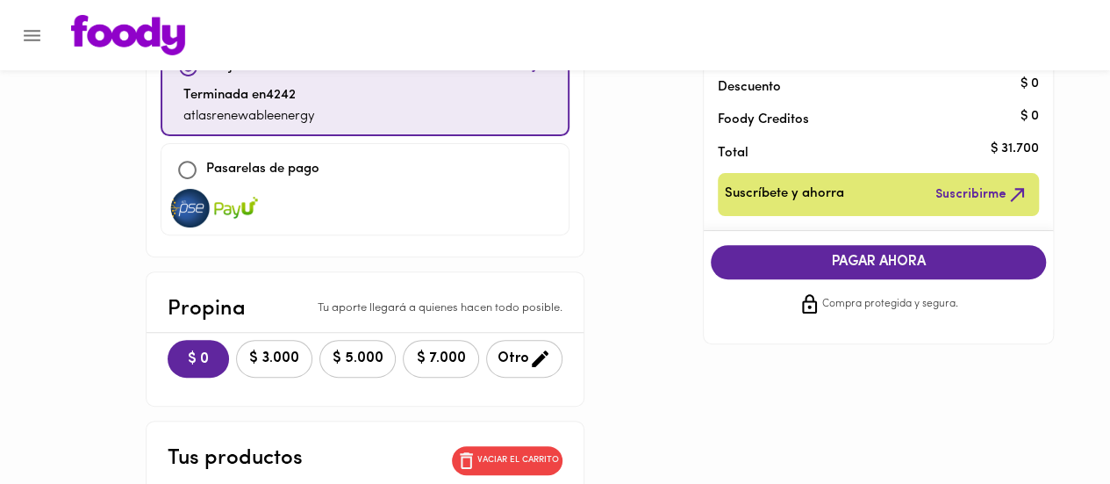
click at [927, 260] on span "PAGAR AHORA" at bounding box center [879, 262] width 300 height 17
